Goal: Task Accomplishment & Management: Complete application form

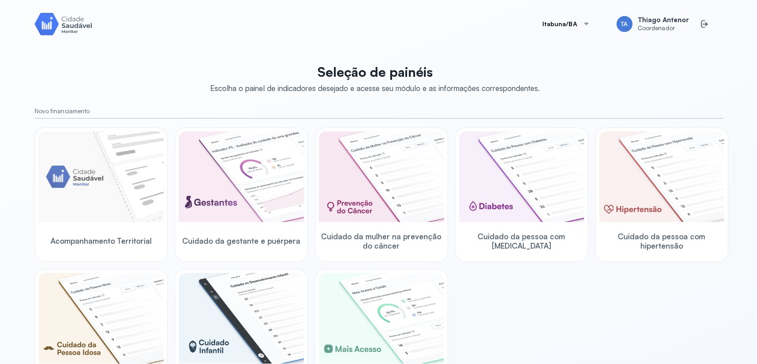
click at [564, 19] on button "Itabuna/BA" at bounding box center [566, 24] width 69 height 18
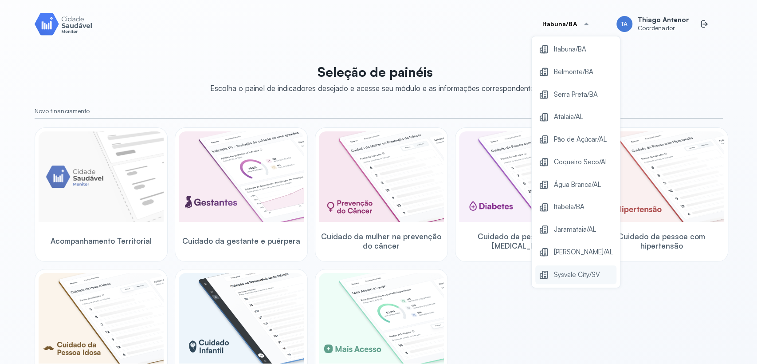
click at [569, 270] on span "Sysvale City/SV" at bounding box center [577, 275] width 46 height 12
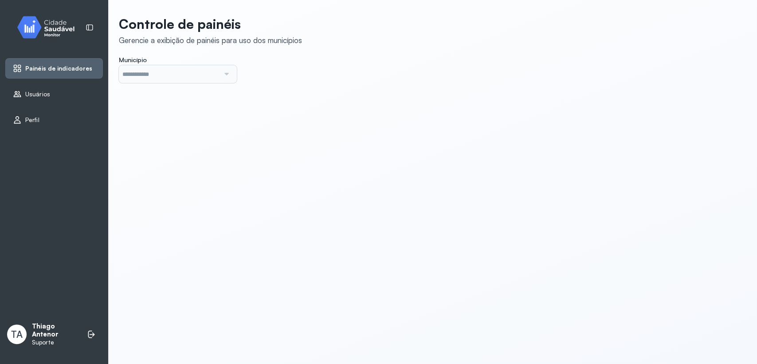
click at [14, 90] on icon at bounding box center [17, 94] width 9 height 9
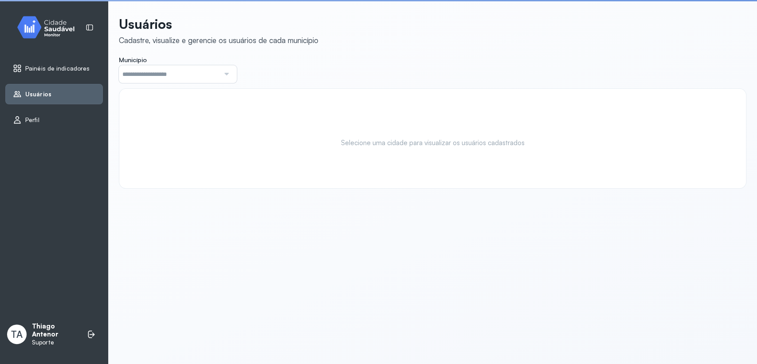
click at [171, 77] on input "text" at bounding box center [169, 74] width 101 height 18
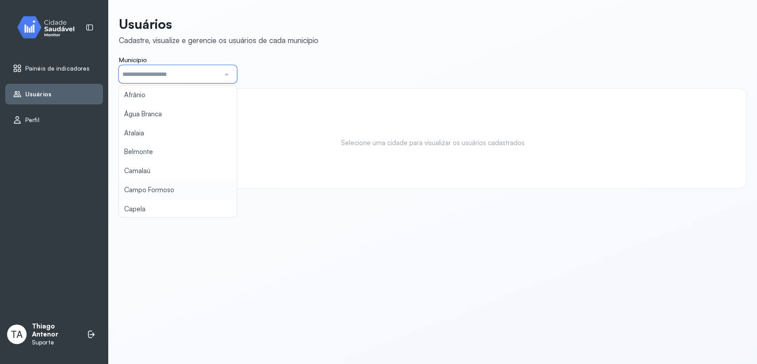
scroll to position [49, 0]
click at [169, 181] on div "Usuários Cadastre, visualize e gerencie os usuários de cada município Município…" at bounding box center [433, 102] width 628 height 173
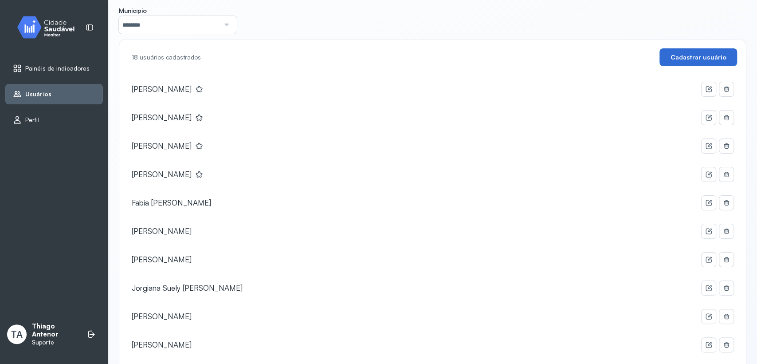
click at [689, 58] on button "Cadastrar usuário" at bounding box center [698, 57] width 78 height 18
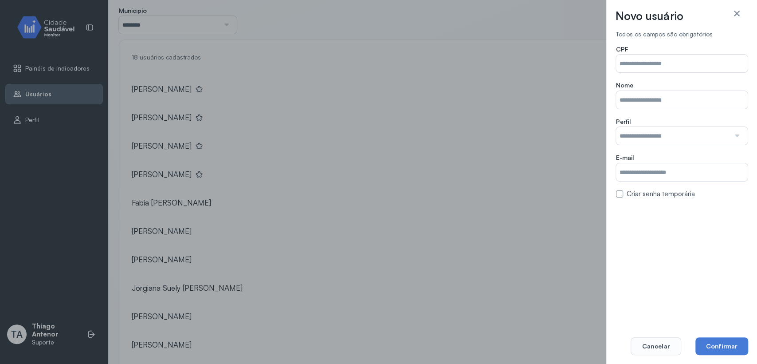
click at [656, 141] on input "text" at bounding box center [673, 136] width 114 height 18
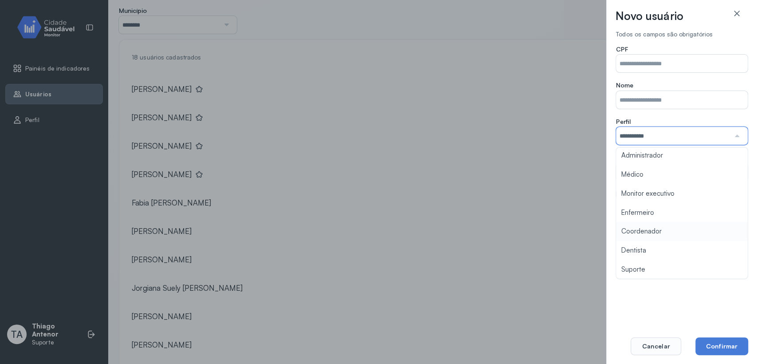
click at [642, 233] on div "**********" at bounding box center [682, 177] width 133 height 294
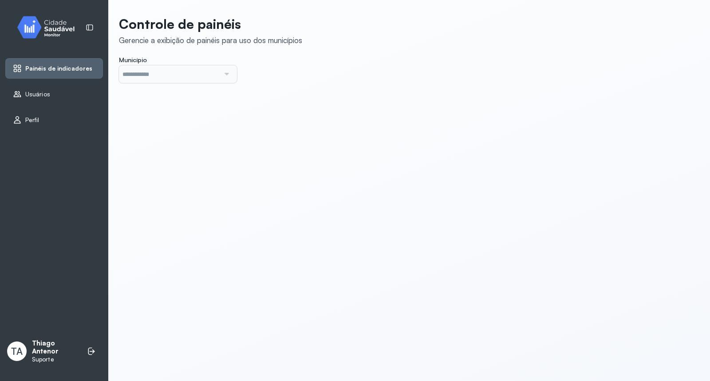
type input "*******"
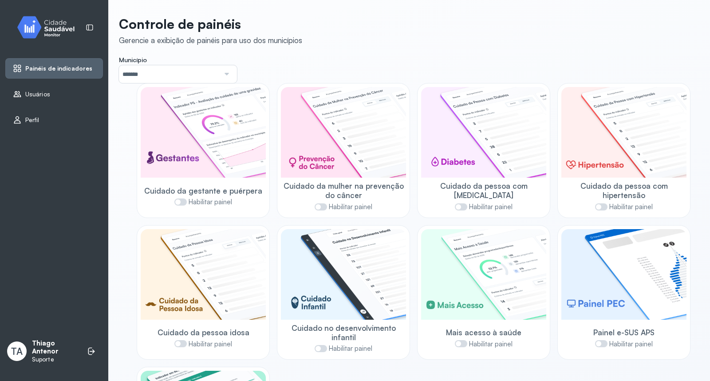
click at [18, 93] on icon at bounding box center [17, 94] width 9 height 9
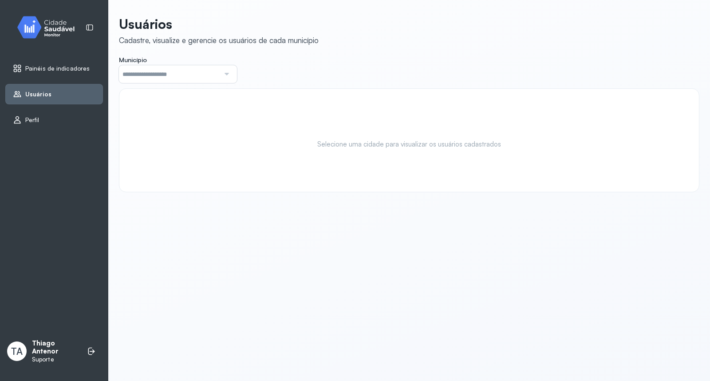
click at [178, 72] on input "text" at bounding box center [169, 74] width 101 height 18
click at [163, 172] on div "Usuários Cadastre, visualize e gerencie os usuários de cada município Município…" at bounding box center [409, 104] width 580 height 176
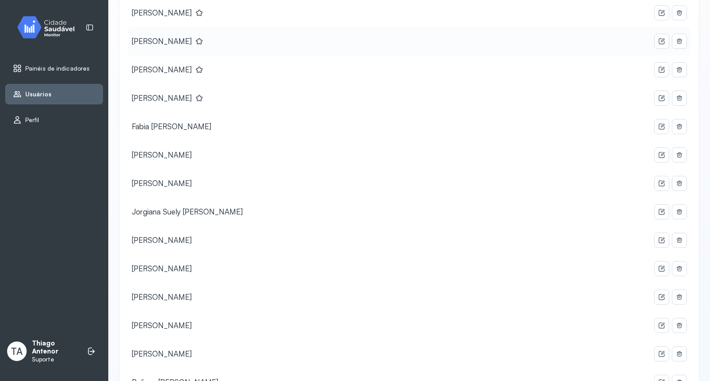
scroll to position [0, 0]
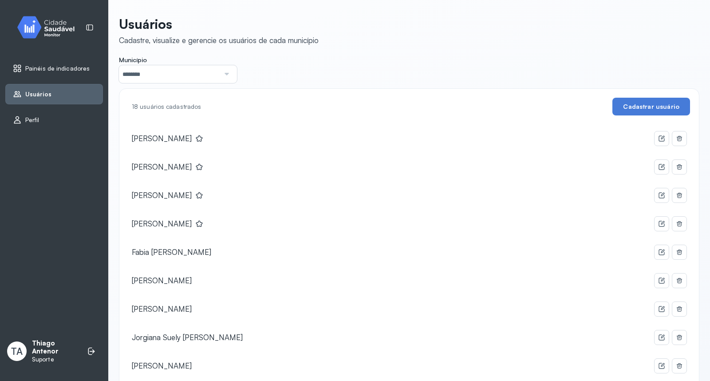
click at [640, 96] on div "18 usuários cadastrados Cadastrar usuário Bruno Rusciolelli Lucas Eliaquim Nair…" at bounding box center [409, 366] width 580 height 556
click at [639, 104] on button "Cadastrar usuário" at bounding box center [651, 107] width 78 height 18
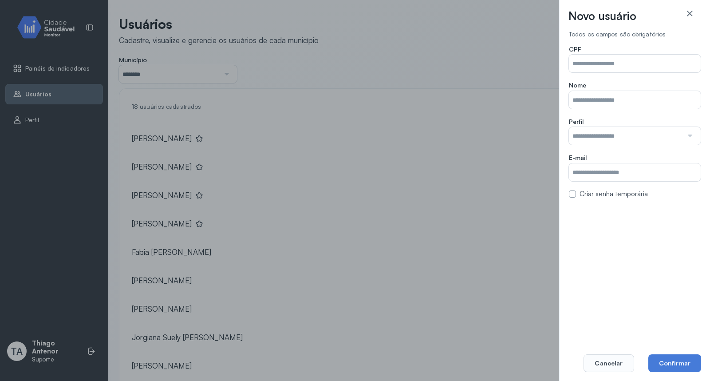
click at [625, 70] on input "Município" at bounding box center [635, 64] width 132 height 18
click at [624, 63] on input "Município" at bounding box center [635, 64] width 132 height 18
paste input "text"
click at [604, 62] on input "Município" at bounding box center [635, 64] width 132 height 18
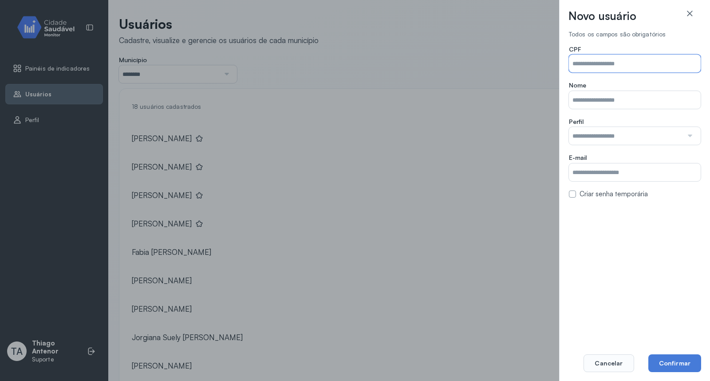
paste input "text"
click at [670, 59] on input "Município" at bounding box center [635, 64] width 132 height 18
paste input "text"
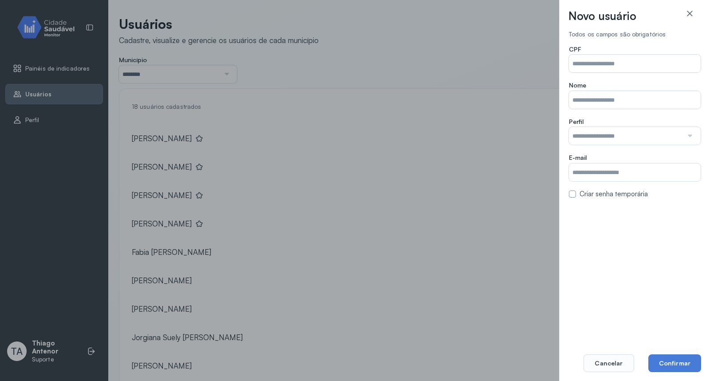
click at [569, 62] on input "Município" at bounding box center [635, 64] width 132 height 18
paste input "text"
click at [605, 57] on input "Município" at bounding box center [635, 64] width 132 height 18
paste input "**********"
type input "**********"
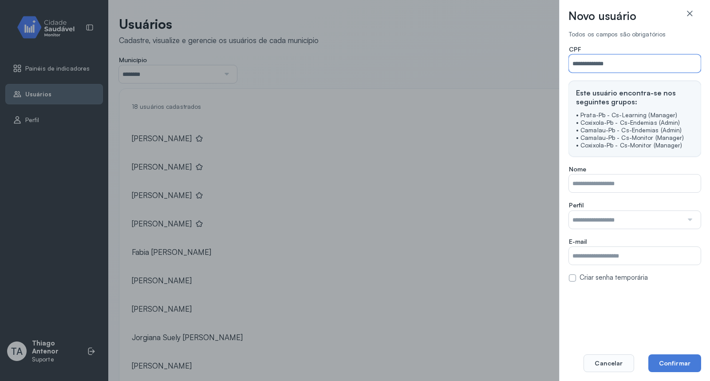
type input "**********"
click at [651, 213] on input "text" at bounding box center [626, 220] width 114 height 18
click at [606, 313] on div "**********" at bounding box center [634, 185] width 133 height 311
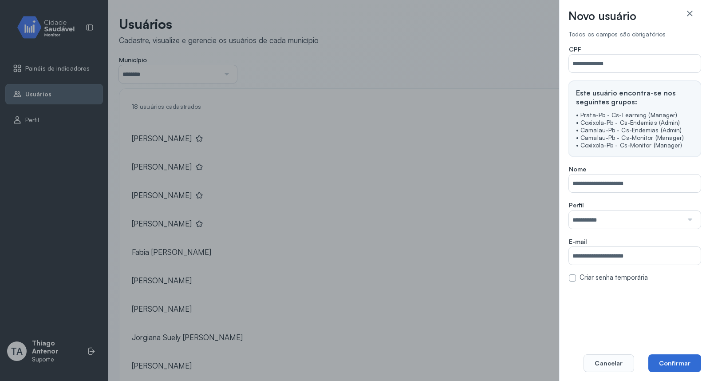
click at [688, 363] on button "Confirmar" at bounding box center [674, 363] width 53 height 18
